Goal: Information Seeking & Learning: Find specific page/section

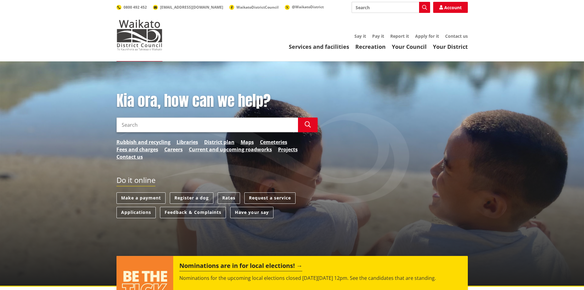
click at [184, 122] on input "Search" at bounding box center [206, 124] width 181 height 15
type input "district Plan"
click at [309, 127] on icon "button" at bounding box center [308, 124] width 6 height 6
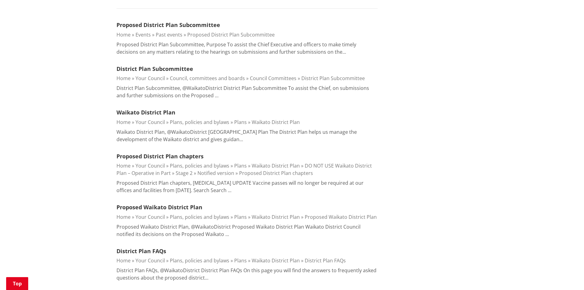
scroll to position [184, 0]
click at [162, 111] on link "Waikato District Plan" at bounding box center [145, 111] width 59 height 7
